Goal: Find contact information: Find contact information

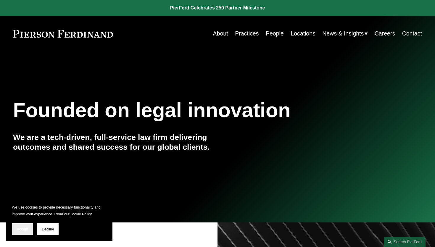
click at [22, 227] on button "Accept" at bounding box center [22, 229] width 21 height 12
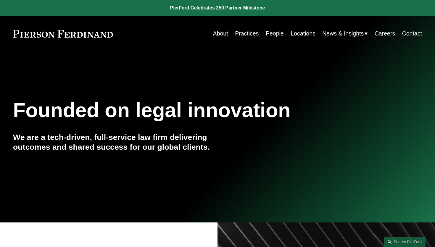
click at [276, 35] on link "People" at bounding box center [275, 34] width 18 height 12
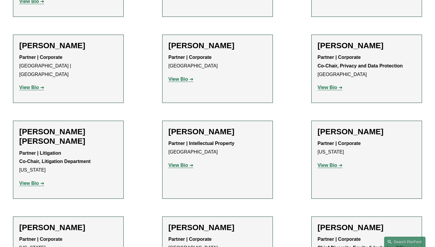
scroll to position [7254, 0]
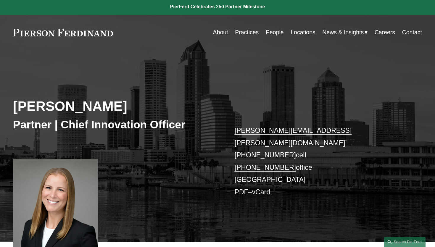
scroll to position [244, 0]
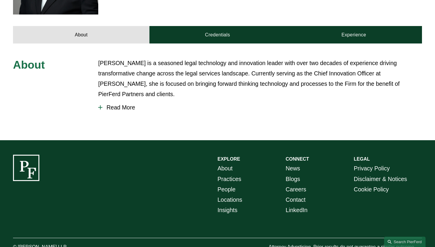
click at [298, 205] on link "LinkedIn" at bounding box center [297, 210] width 22 height 10
click at [300, 205] on link "LinkedIn" at bounding box center [297, 210] width 22 height 10
